Goal: Task Accomplishment & Management: Complete application form

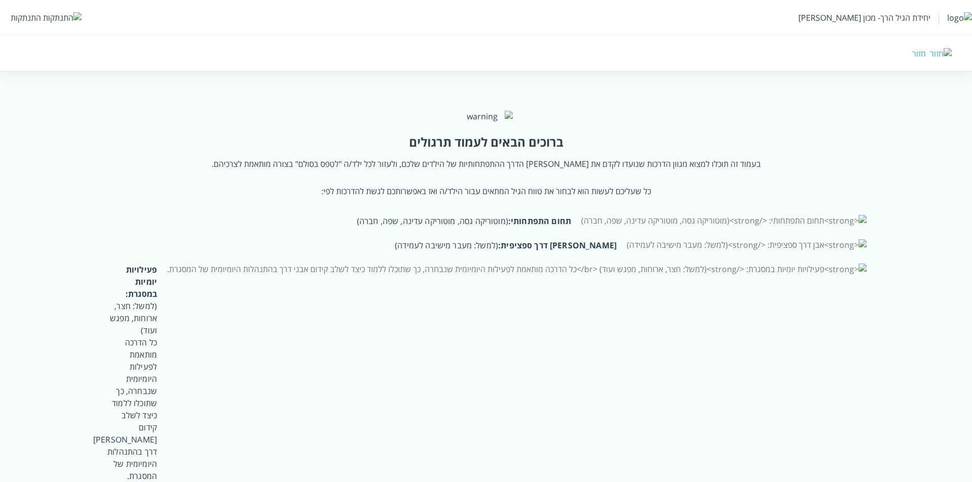
click at [25, 14] on div "התנתקות" at bounding box center [26, 17] width 30 height 11
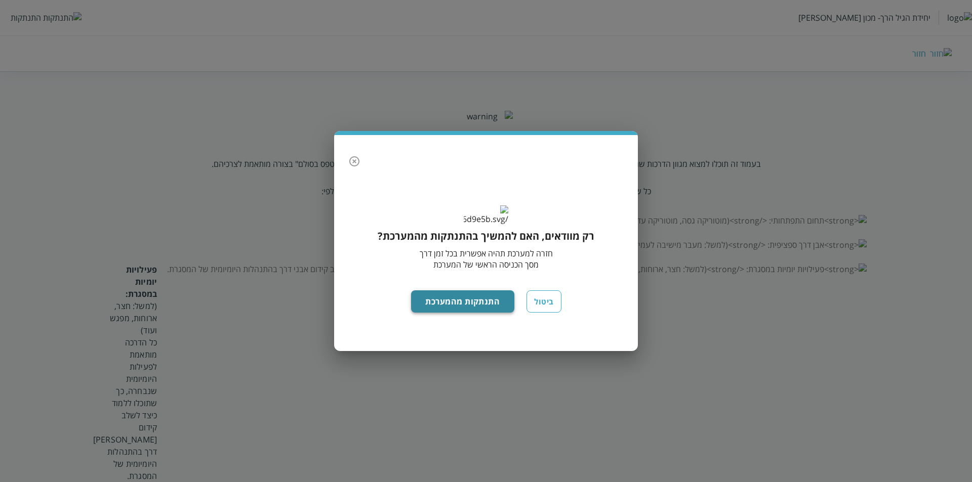
click at [476, 312] on button "התנתקות מהמערכת" at bounding box center [463, 301] width 104 height 22
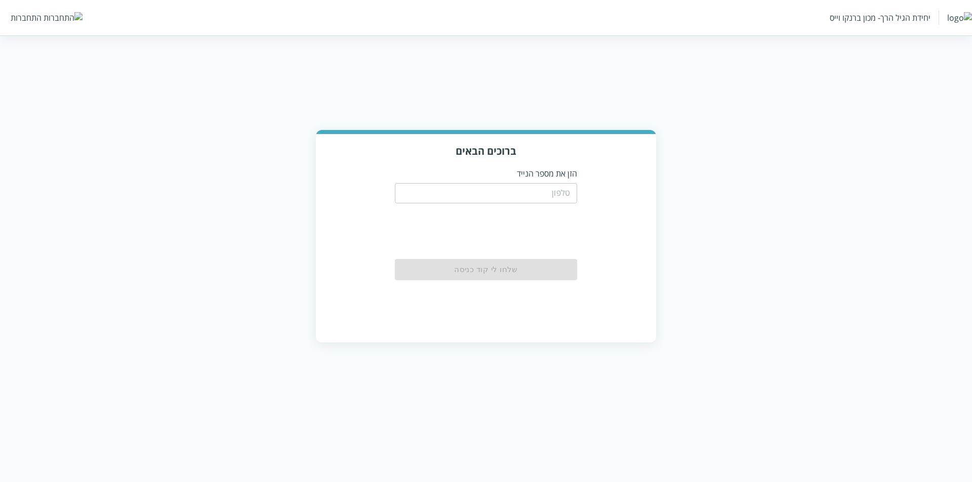
click at [560, 190] on input "tel" at bounding box center [486, 193] width 182 height 20
type input "0533115537"
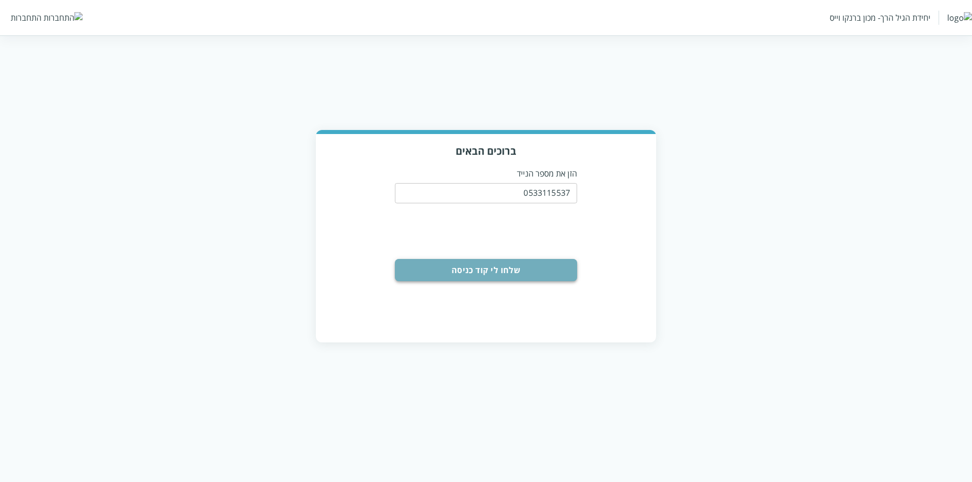
click at [479, 269] on button "שלחו לי קוד כניסה" at bounding box center [486, 270] width 182 height 22
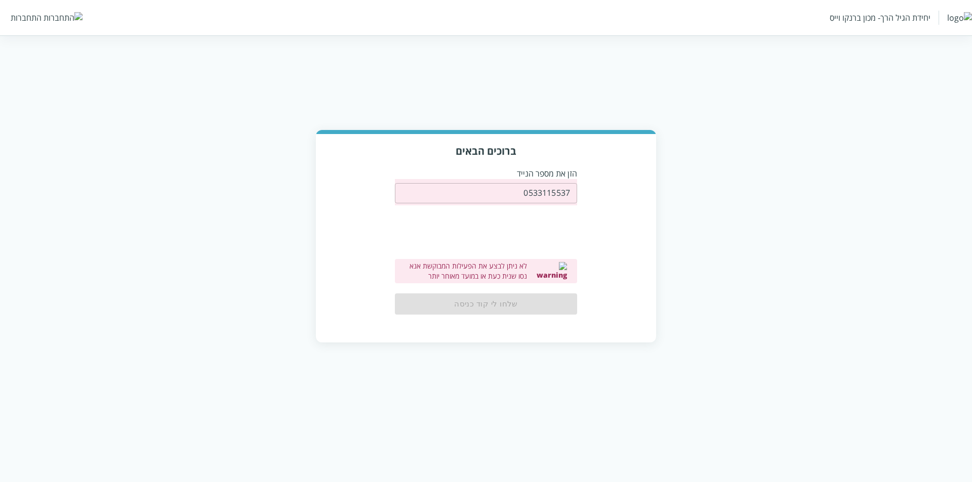
click at [323, 186] on div "ברוכים הבאים הזן את מספר הנייד 0533115537 ​ לא ניתן לבצע את הפעילות המבוקשת אנא…" at bounding box center [486, 237] width 340 height 207
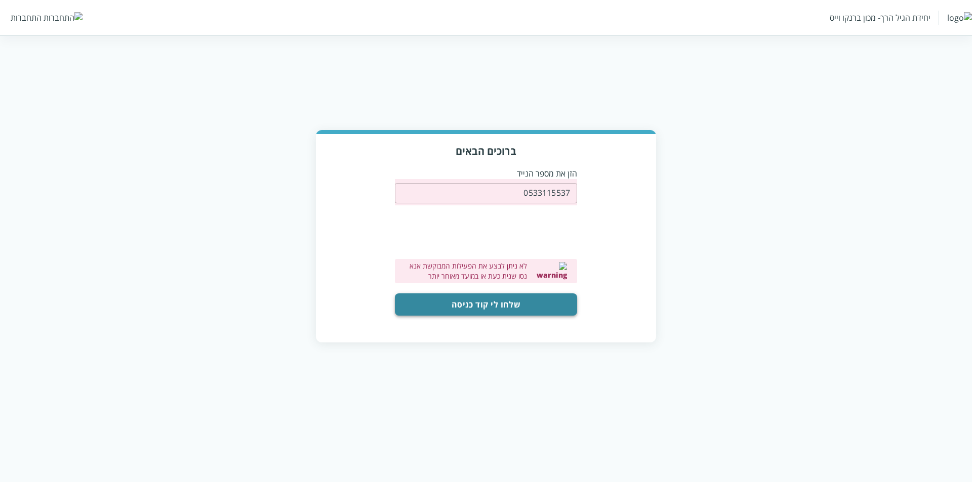
click at [489, 312] on button "שלחו לי קוד כניסה" at bounding box center [486, 305] width 182 height 22
click at [493, 303] on button "שלחו לי קוד כניסה" at bounding box center [486, 305] width 182 height 22
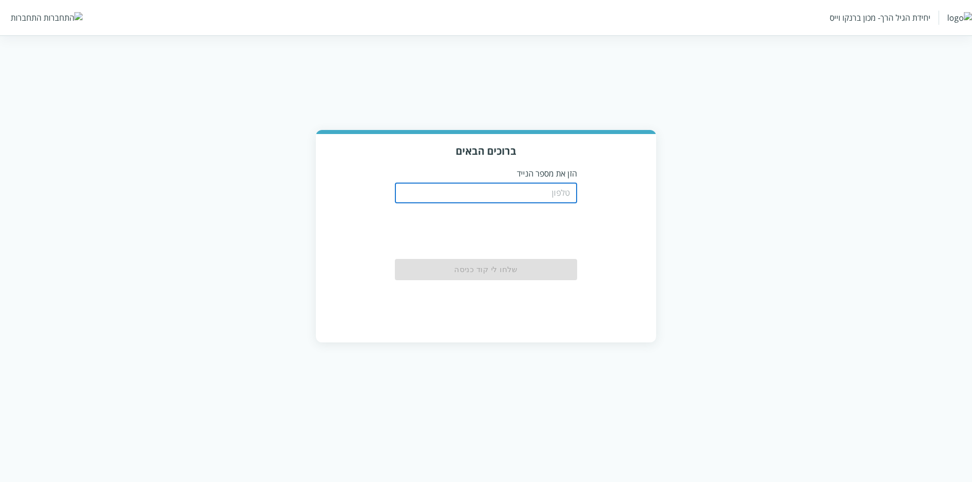
drag, startPoint x: 560, startPoint y: 194, endPoint x: 548, endPoint y: 198, distance: 12.7
click at [560, 194] on input "tel" at bounding box center [486, 193] width 182 height 20
type input "0533115537"
click at [518, 274] on div "שלחו לי קוד כניסה" at bounding box center [486, 269] width 182 height 21
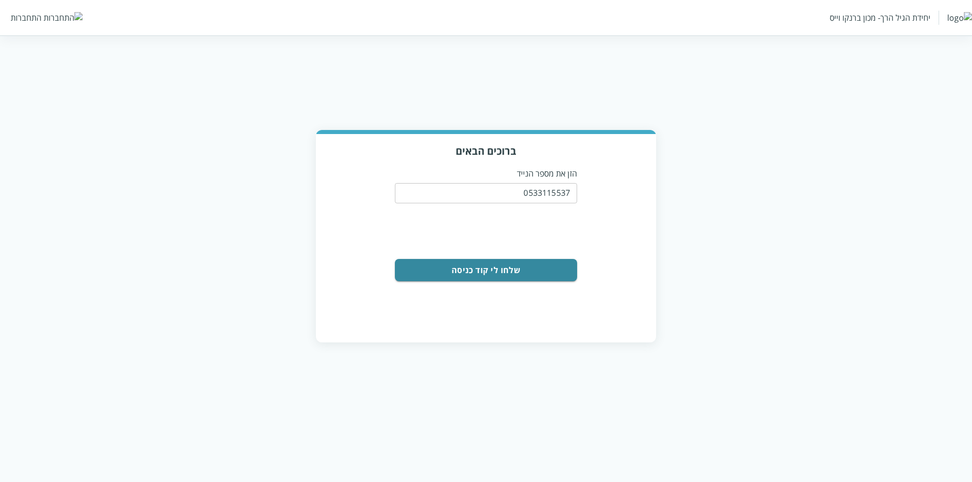
click at [447, 274] on button "שלחו לי קוד כניסה" at bounding box center [486, 270] width 182 height 22
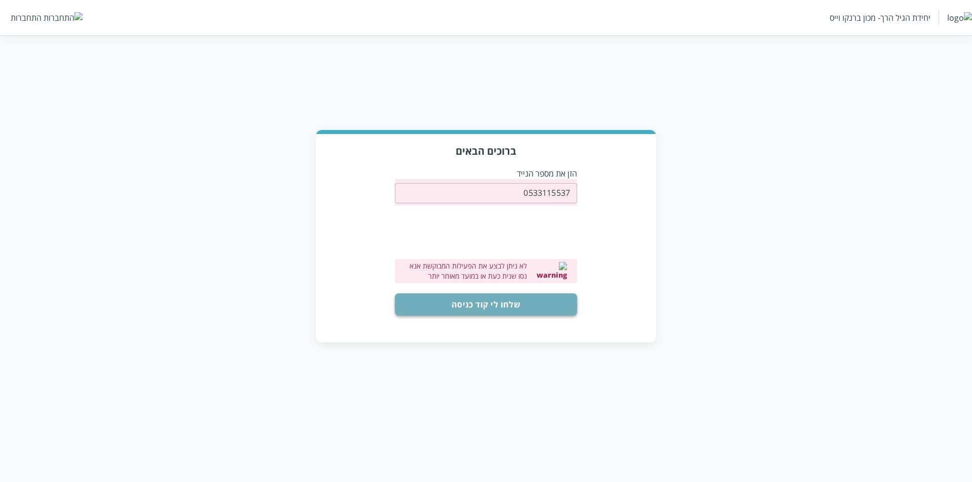
click at [464, 307] on button "שלחו לי קוד כניסה" at bounding box center [486, 305] width 182 height 22
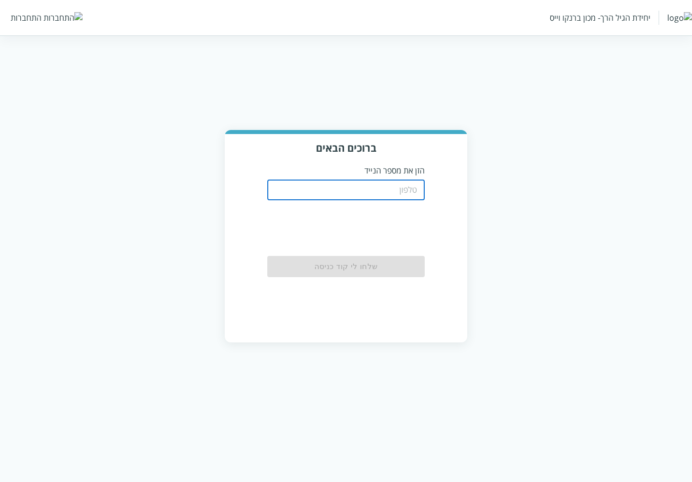
click at [361, 192] on input "tel" at bounding box center [345, 190] width 157 height 20
type input "0533115537"
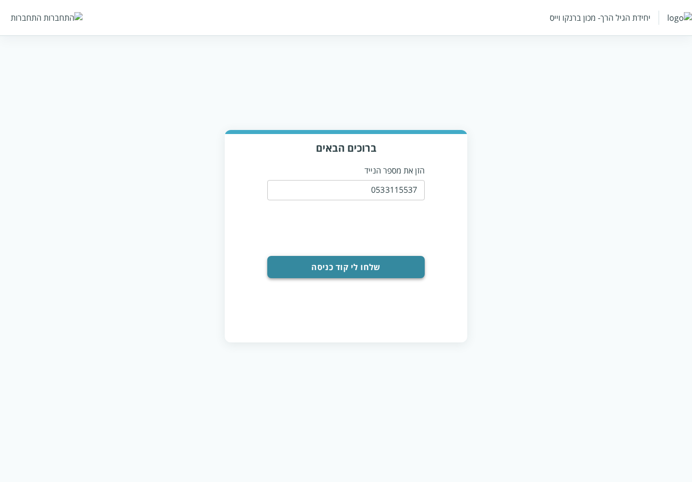
click at [371, 268] on button "שלחו [PERSON_NAME] קוד כניסה" at bounding box center [345, 267] width 157 height 22
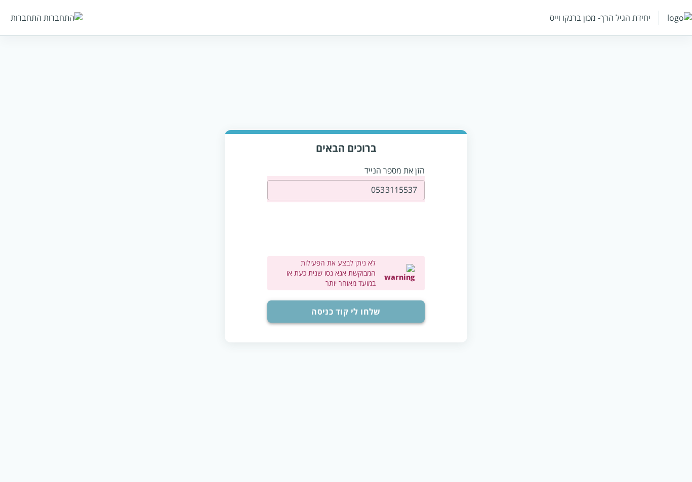
click at [326, 301] on button "שלחו [PERSON_NAME] קוד כניסה" at bounding box center [345, 312] width 157 height 22
click at [411, 301] on button "שלחו [PERSON_NAME] קוד כניסה" at bounding box center [345, 312] width 157 height 22
click at [360, 316] on div "ברוכים הבאים הזן את מספר הנייד 0533115537 ​ 0cAFcWeA5XwCKmYJERpTyuMSGFTQ3DlDOQz…" at bounding box center [346, 237] width 242 height 207
click at [361, 303] on button "שלחו [PERSON_NAME] קוד כניסה" at bounding box center [345, 312] width 157 height 22
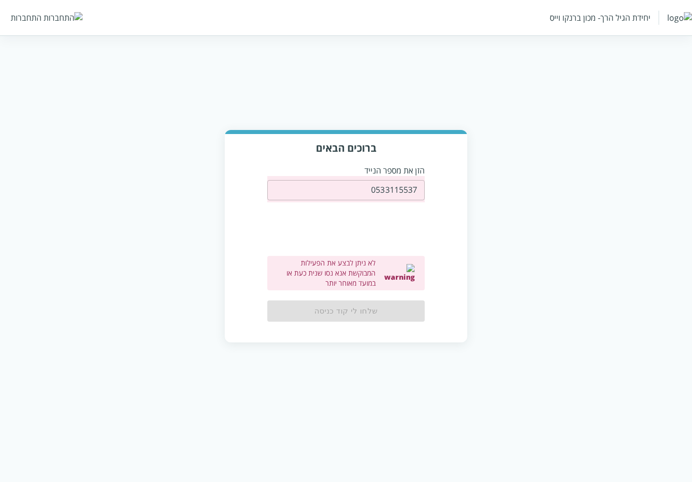
click at [364, 303] on div "שלחו לי קוד כניסה" at bounding box center [345, 311] width 157 height 21
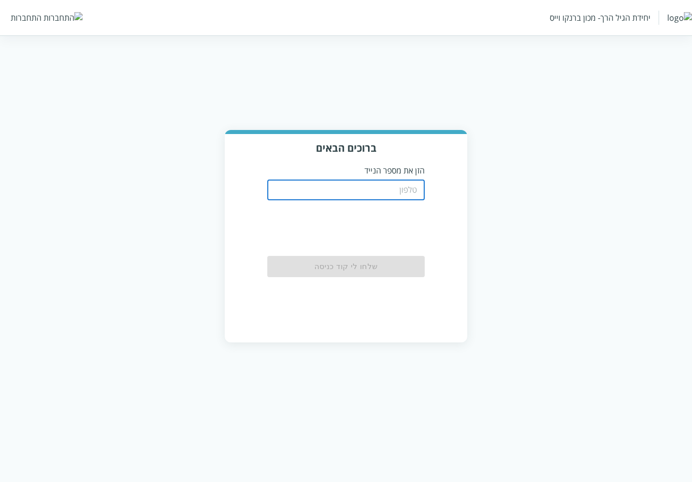
click at [396, 185] on input "tel" at bounding box center [345, 190] width 157 height 20
type input "0533115537"
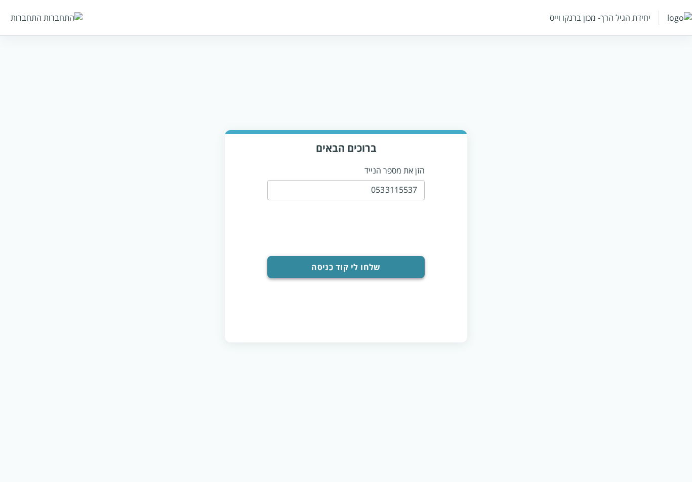
click at [370, 262] on button "שלחו לי קוד כניסה" at bounding box center [345, 267] width 157 height 22
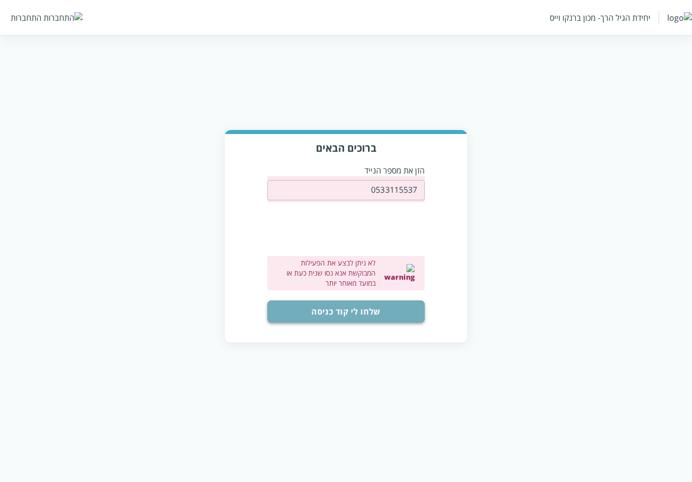
click at [334, 301] on button "שלחו לי קוד כניסה" at bounding box center [345, 312] width 157 height 22
